Goal: Obtain resource: Download file/media

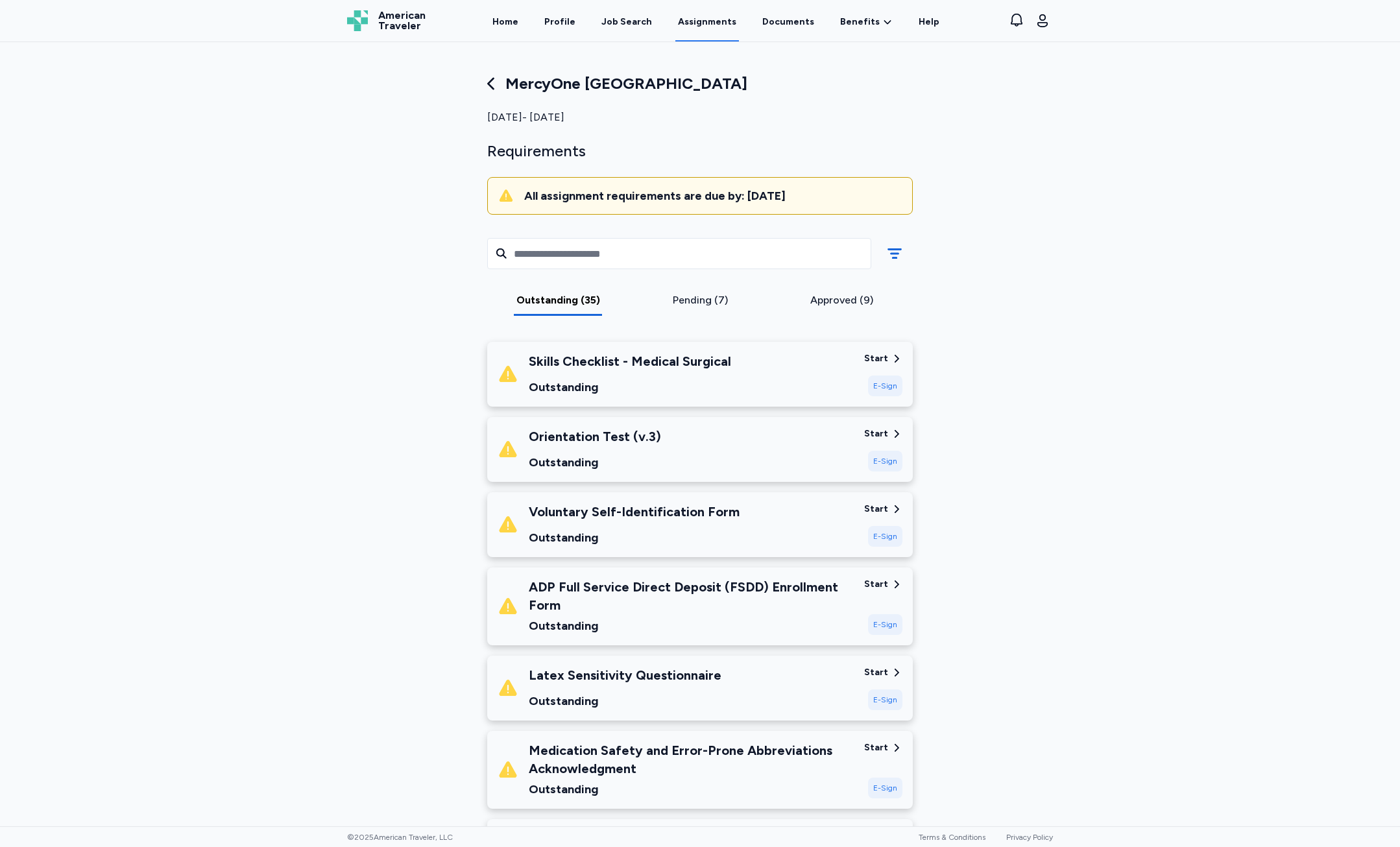
scroll to position [1492, 0]
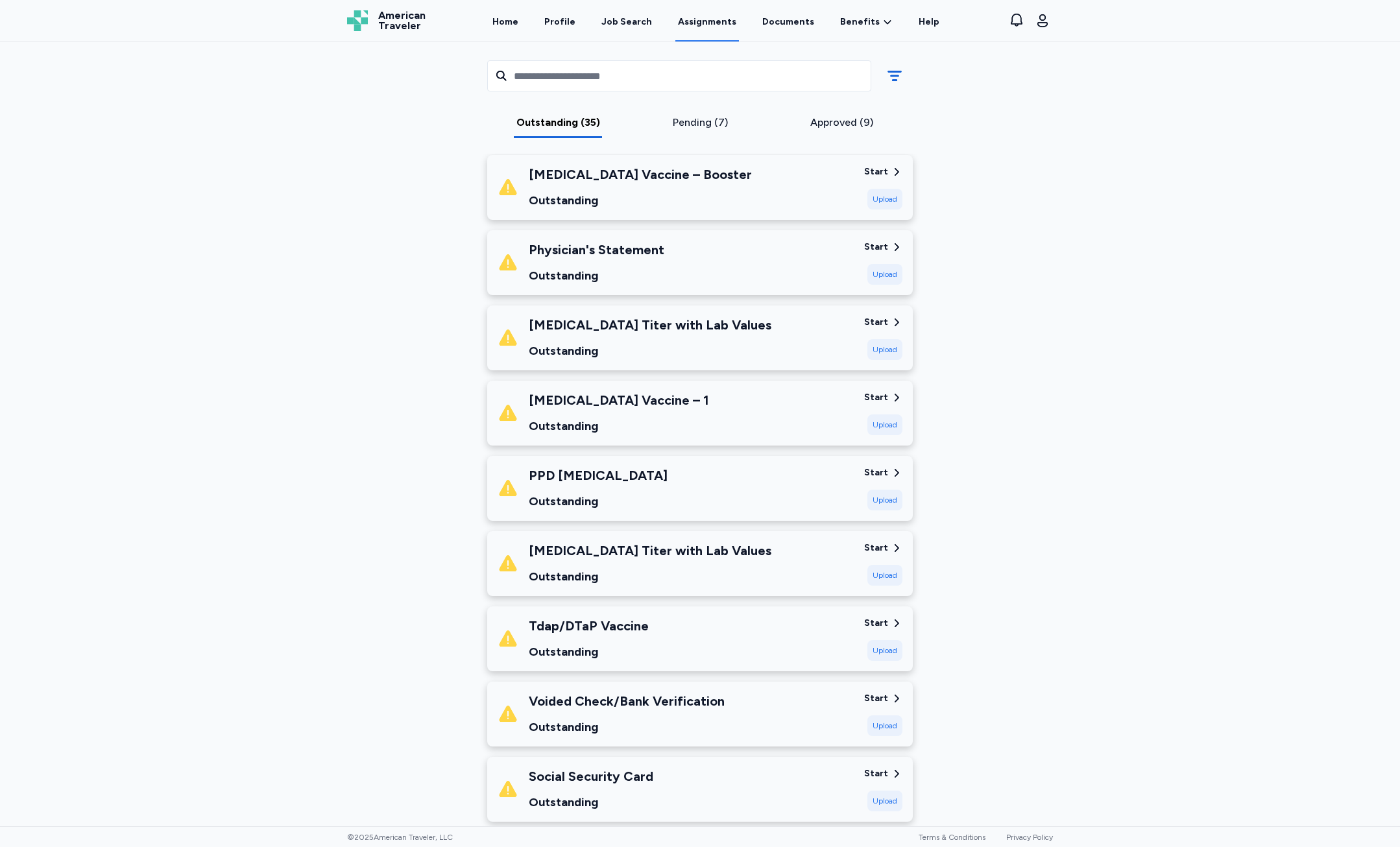
click at [644, 247] on div "Physician's Statement" at bounding box center [596, 249] width 136 height 18
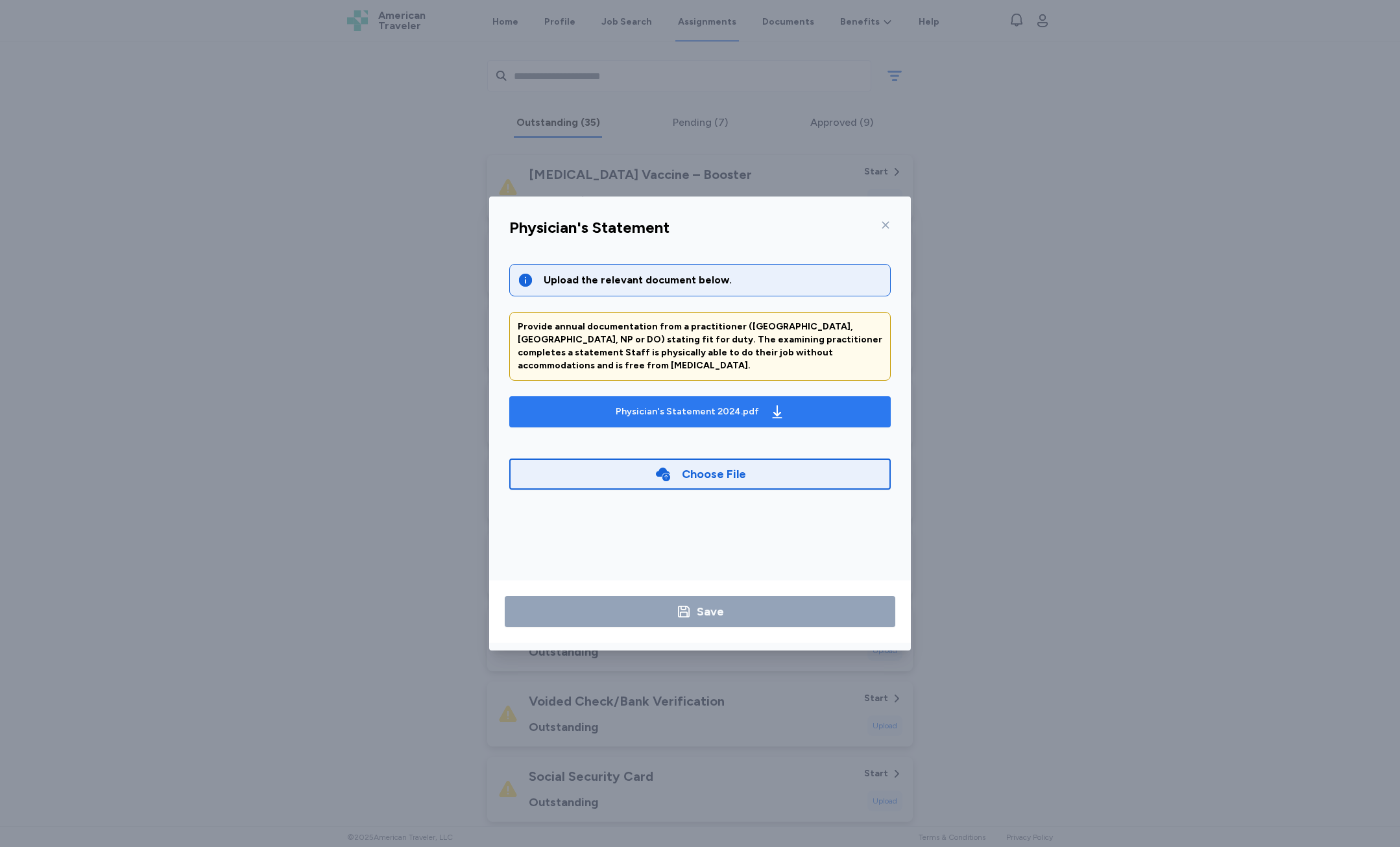
click at [675, 402] on div "Physician's Statement 2024.pdf" at bounding box center [700, 412] width 175 height 21
drag, startPoint x: 895, startPoint y: 240, endPoint x: 887, endPoint y: 236, distance: 8.9
click at [894, 240] on div "Physician's Statement" at bounding box center [699, 231] width 402 height 34
click at [885, 230] on div at bounding box center [883, 225] width 16 height 21
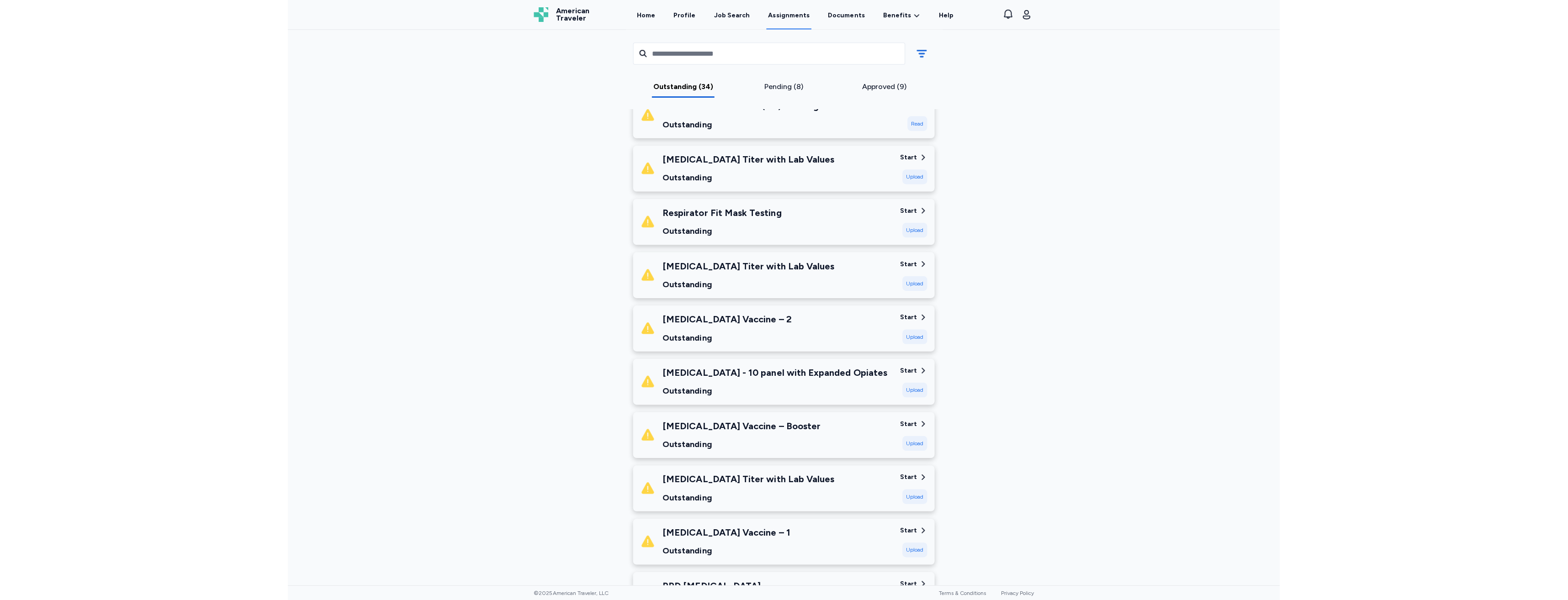
scroll to position [731, 0]
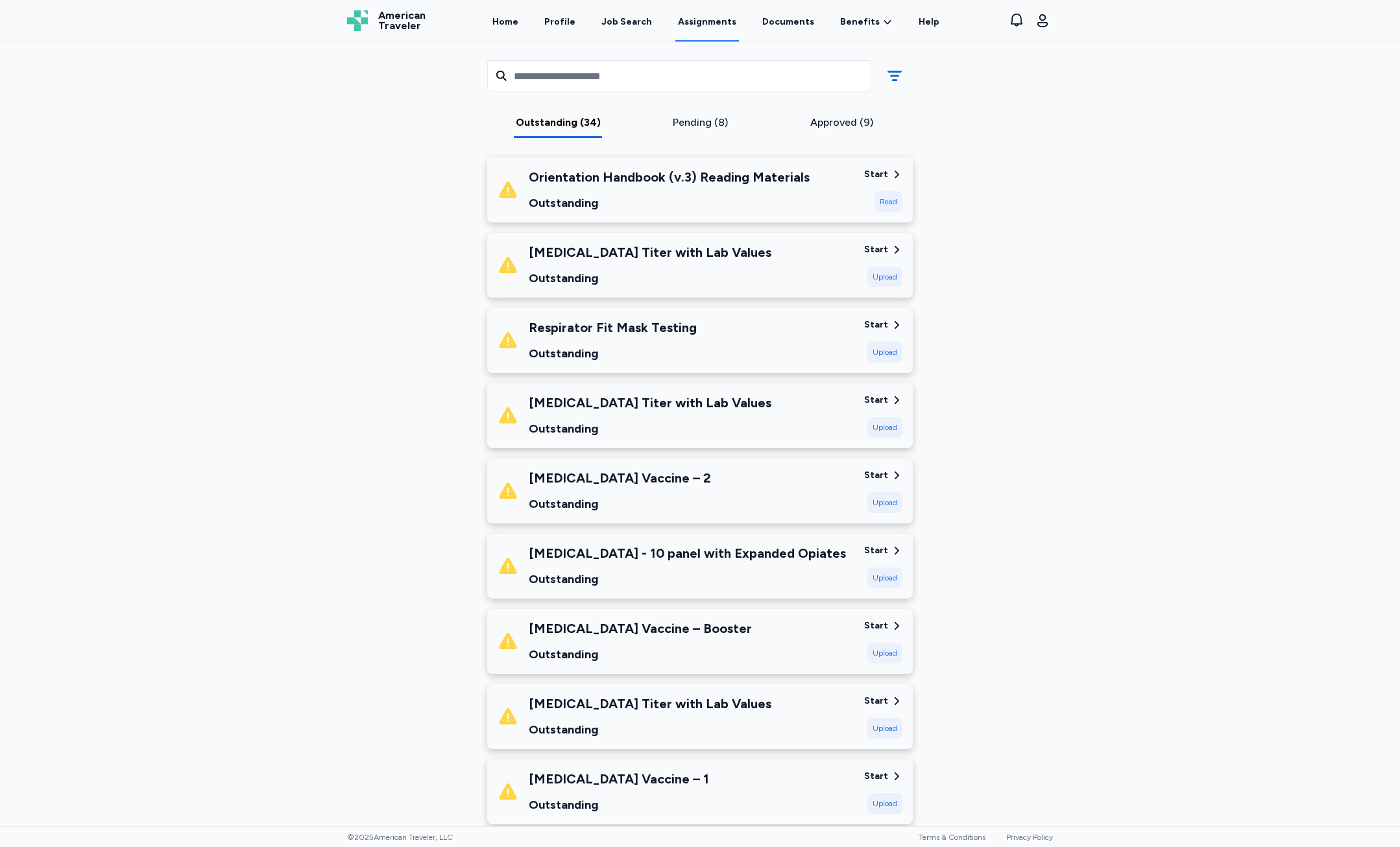
click at [829, 204] on div "Orientation Handbook (v.3) Reading Materials Outstanding" at bounding box center [676, 189] width 356 height 44
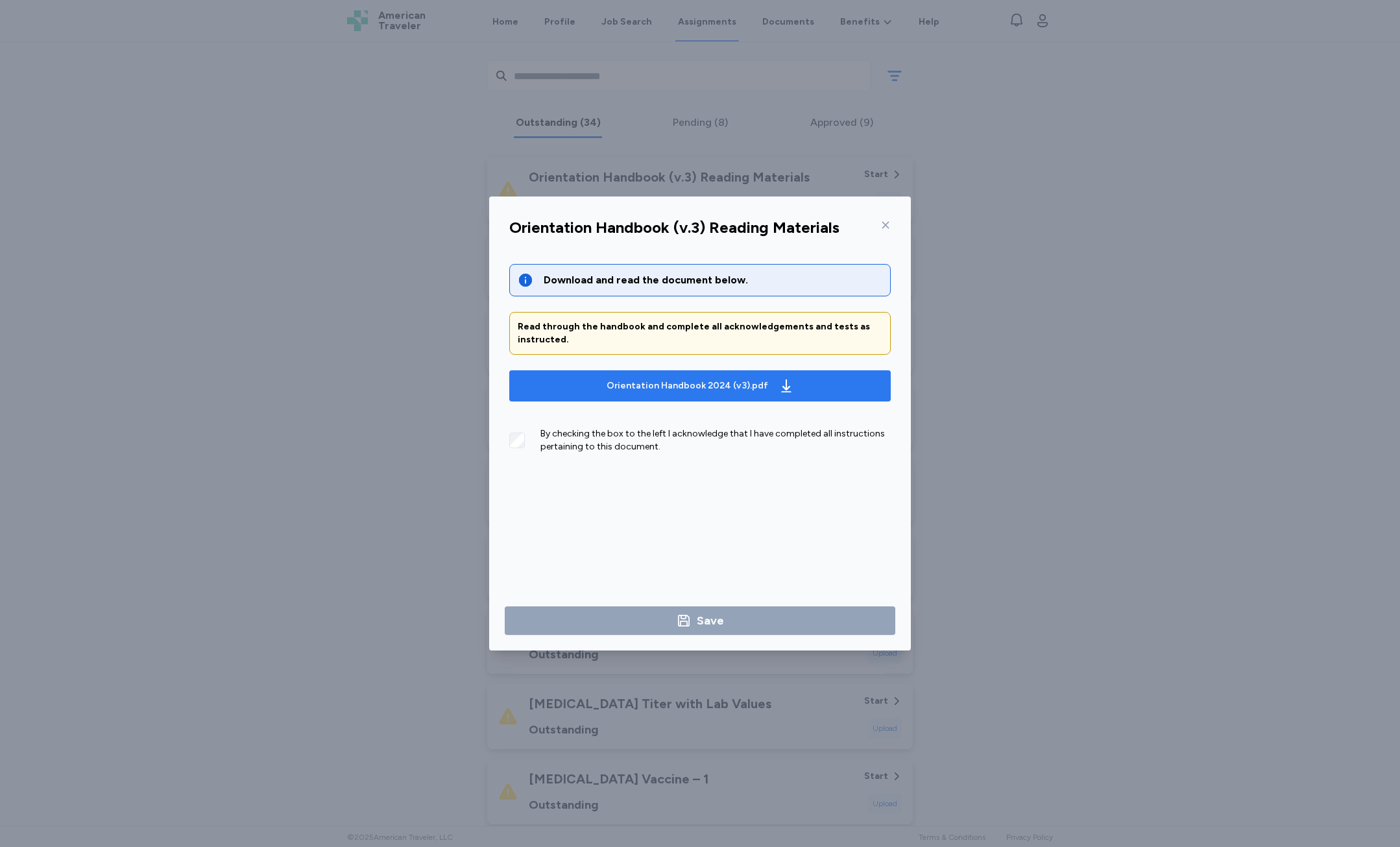
click at [702, 394] on div "Orientation Handbook 2024 (v3).pdf" at bounding box center [700, 386] width 193 height 21
drag, startPoint x: 549, startPoint y: 318, endPoint x: 550, endPoint y: 334, distance: 16.0
click at [548, 322] on div "Read through the handbook and complete all acknowledgements and tests as instru…" at bounding box center [699, 334] width 381 height 43
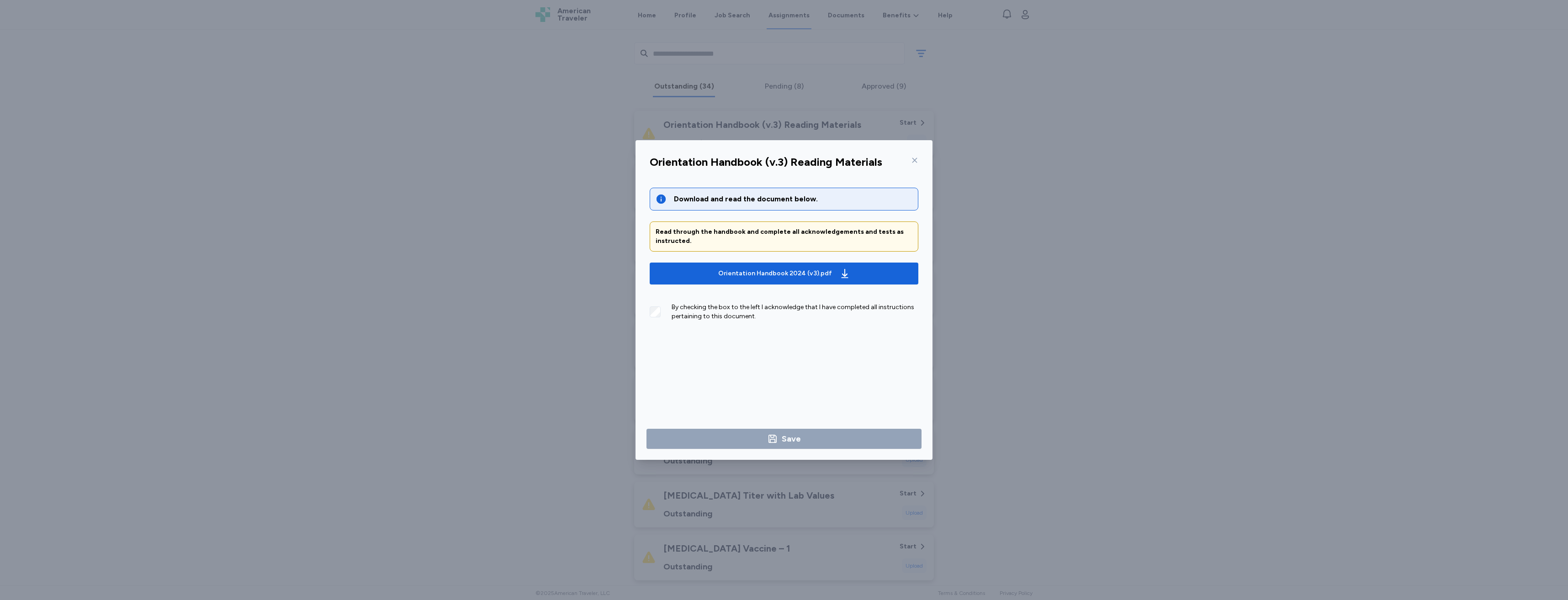
click at [253, 520] on div "Orientation Handbook (v.3) Reading Materials Download and read the document bel…" at bounding box center [784, 300] width 1568 height 600
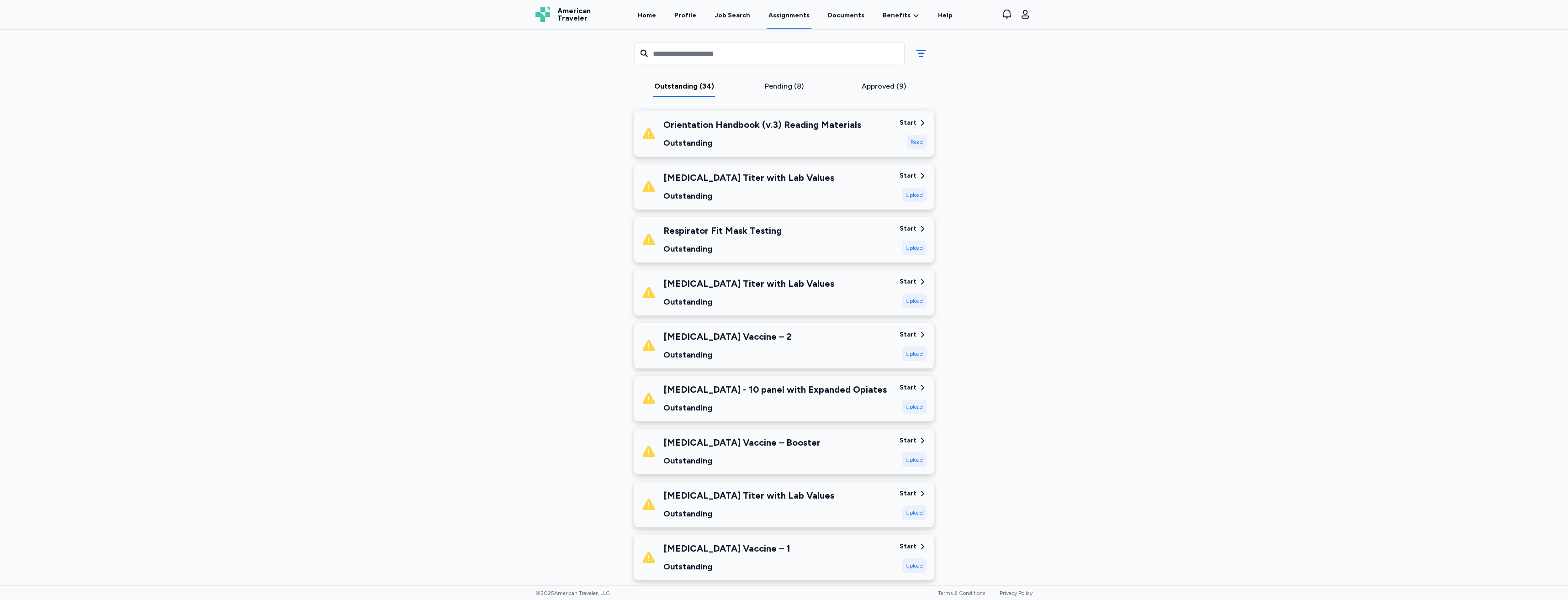
click at [267, 523] on div at bounding box center [784, 300] width 1568 height 600
drag, startPoint x: 253, startPoint y: 539, endPoint x: 215, endPoint y: 542, distance: 38.1
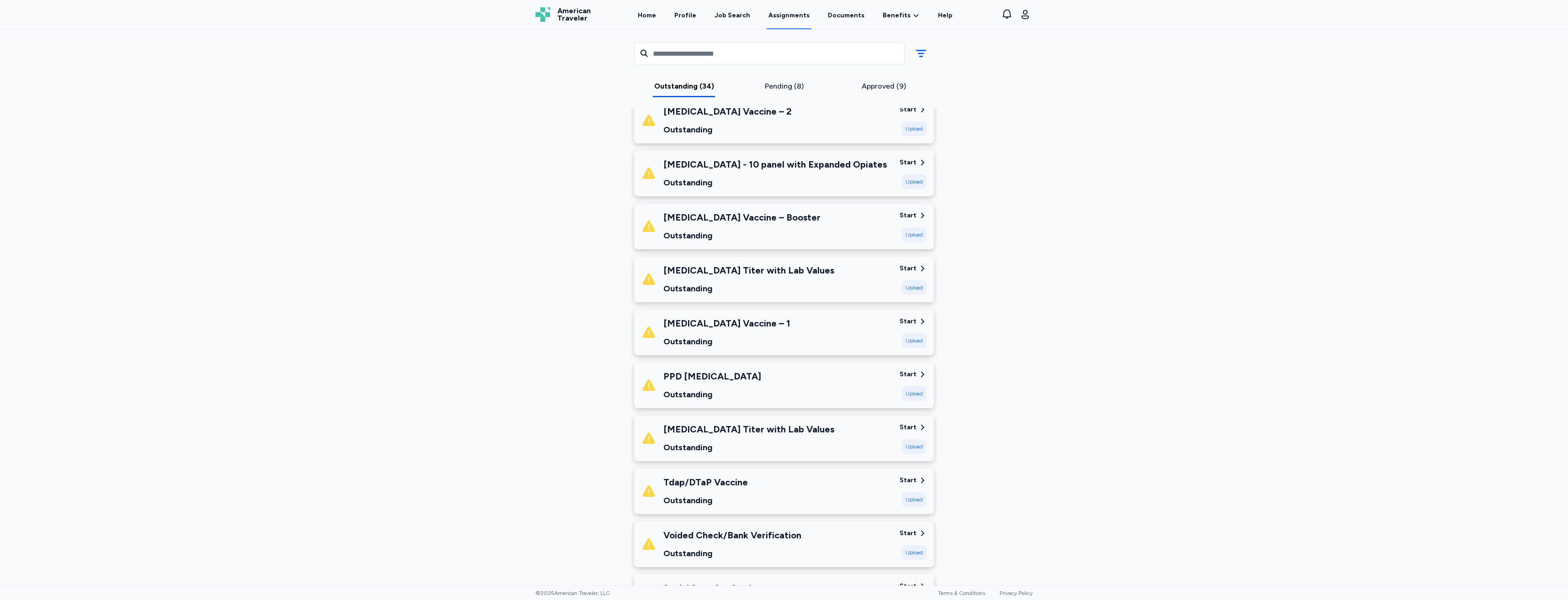
scroll to position [959, 0]
click at [559, 433] on div "MercyOne [GEOGRAPHIC_DATA] [DATE] - [DATE] Requirements All assignment requirem…" at bounding box center [784, 275] width 512 height 2365
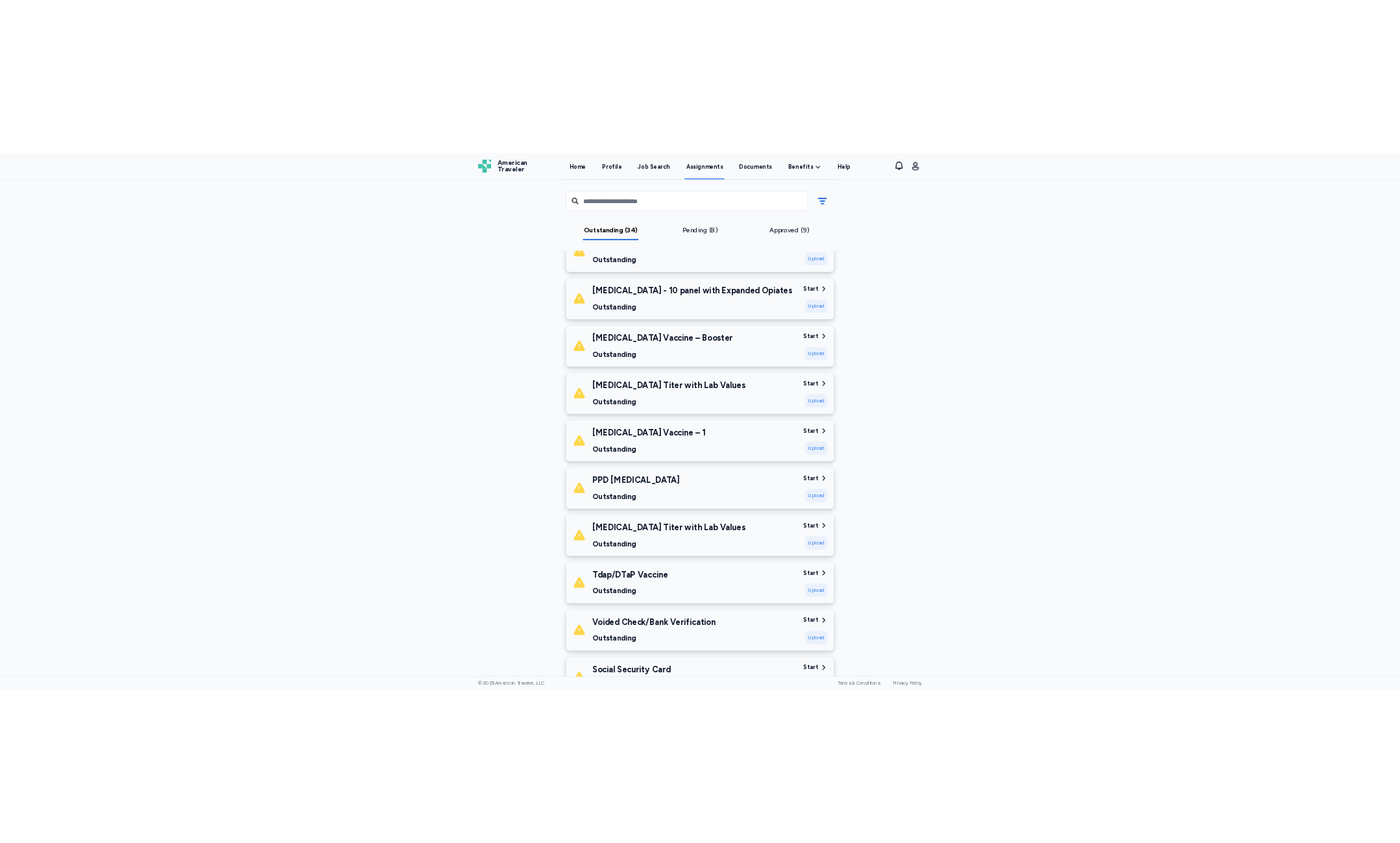
scroll to position [1492, 0]
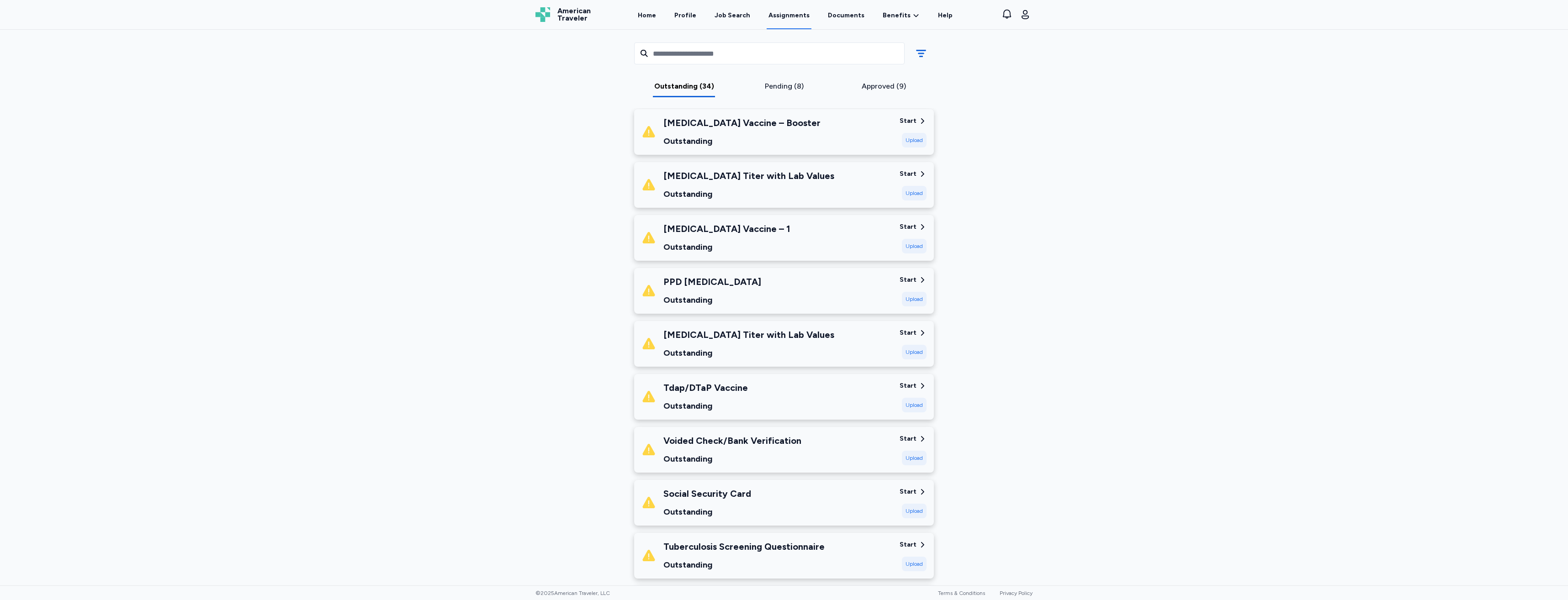
drag, startPoint x: 975, startPoint y: 436, endPoint x: 936, endPoint y: 439, distance: 39.1
click at [975, 436] on div "MercyOne [GEOGRAPHIC_DATA] [DATE] - [DATE] Requirements All assignment requirem…" at bounding box center [784, 183] width 512 height 2365
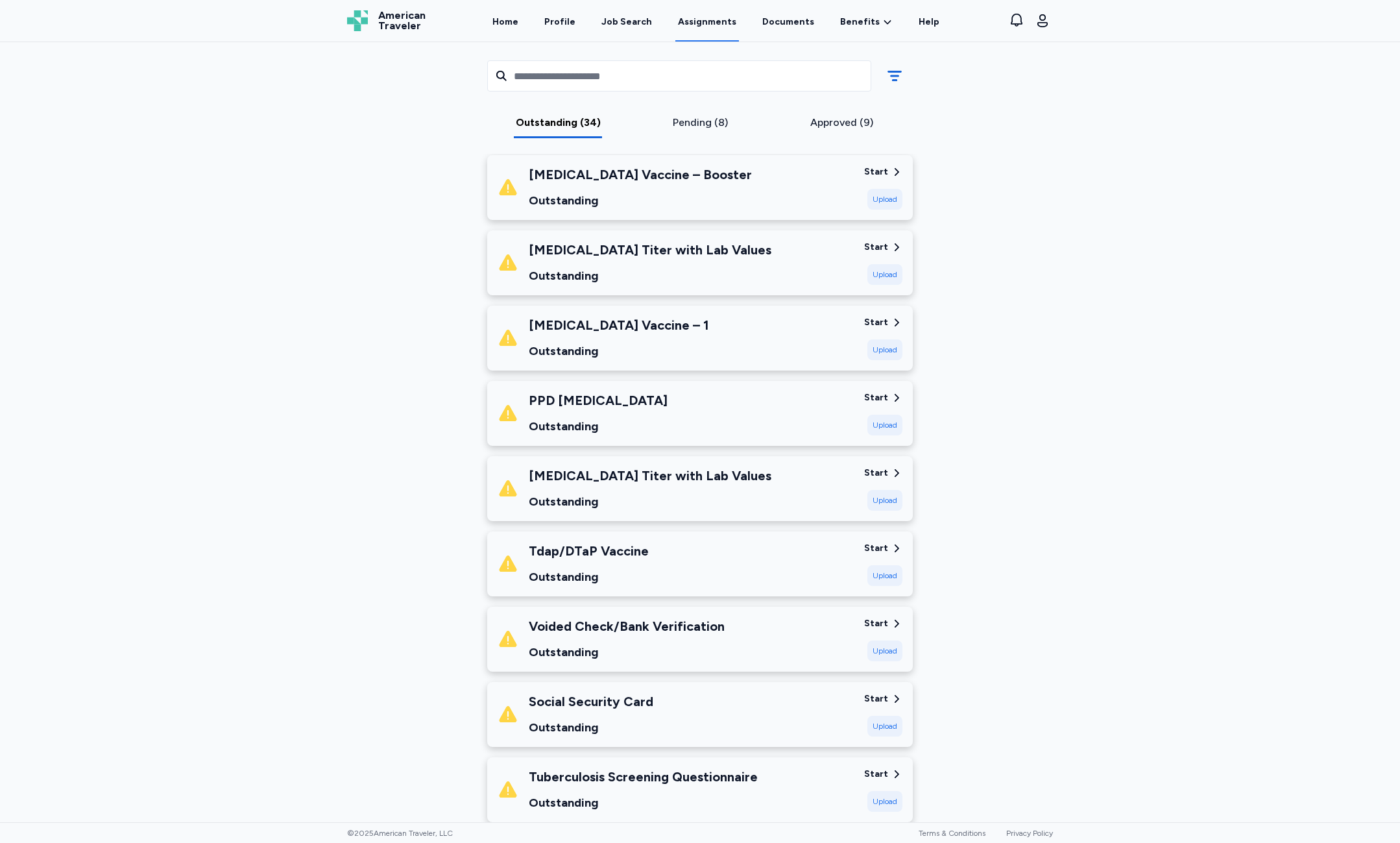
click at [345, 250] on div "MercyOne [GEOGRAPHIC_DATA] [DATE] - [DATE] Requirements All assignment requirem…" at bounding box center [700, 260] width 727 height 3361
click at [508, 25] on link "Home" at bounding box center [506, 22] width 31 height 41
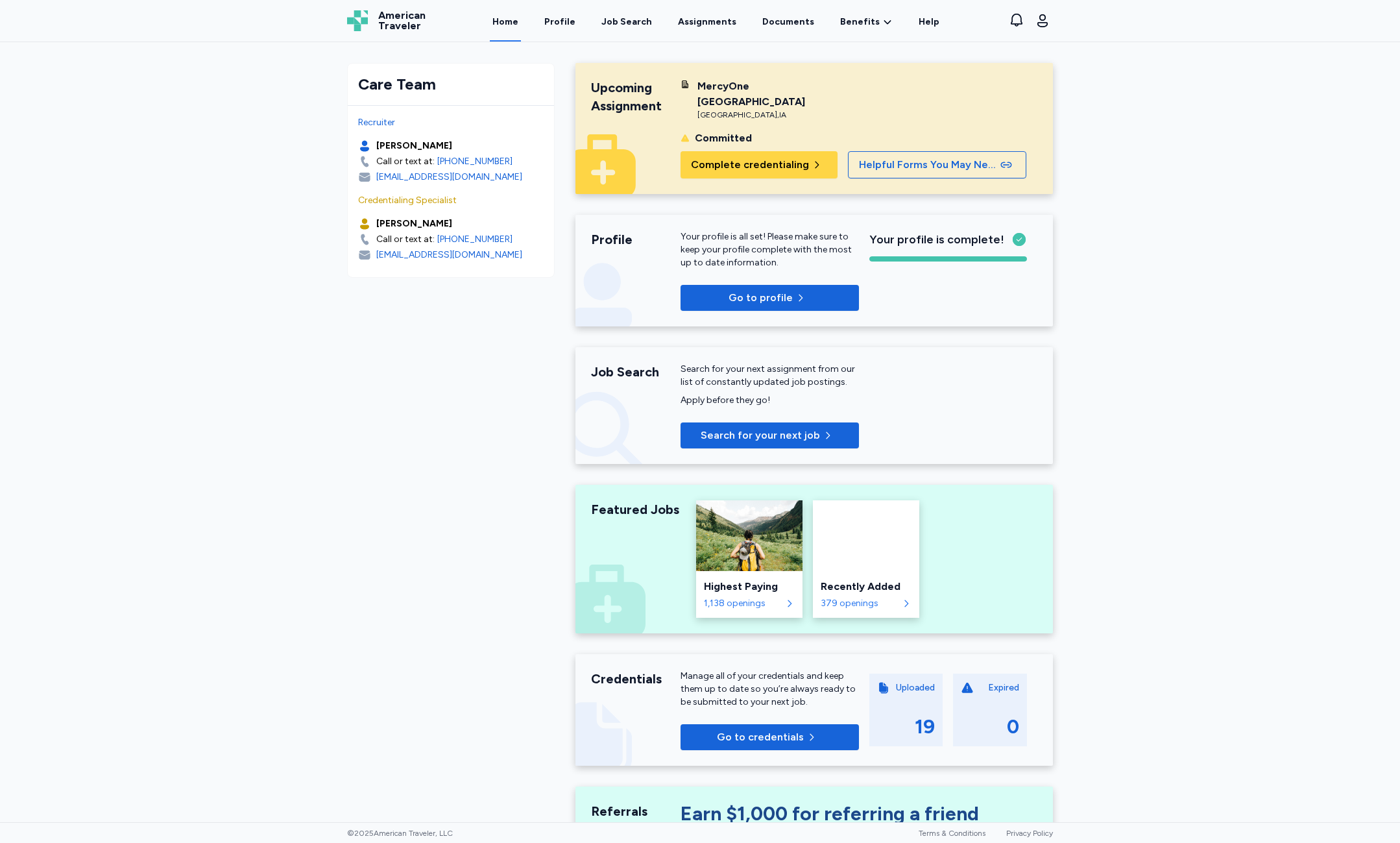
drag, startPoint x: 684, startPoint y: 86, endPoint x: 737, endPoint y: 97, distance: 54.1
click at [737, 97] on div "MercyOne [GEOGRAPHIC_DATA] [GEOGRAPHIC_DATA] , [GEOGRAPHIC_DATA]" at bounding box center [769, 99] width 178 height 42
copy div "MercyOne [GEOGRAPHIC_DATA]"
